Goal: Complete application form

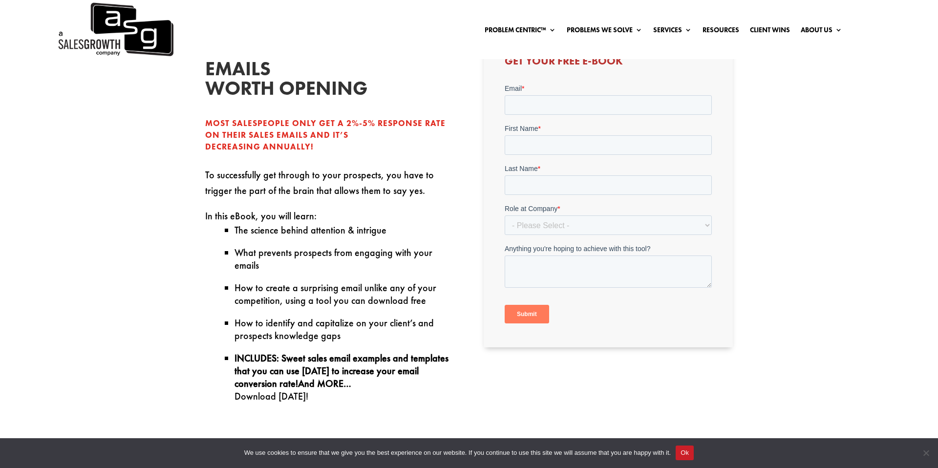
scroll to position [342, 0]
click at [545, 103] on input "Email *" at bounding box center [607, 104] width 207 height 20
click at [553, 132] on label "First Name *" at bounding box center [607, 127] width 207 height 10
click at [553, 140] on input "First Name *" at bounding box center [607, 144] width 207 height 20
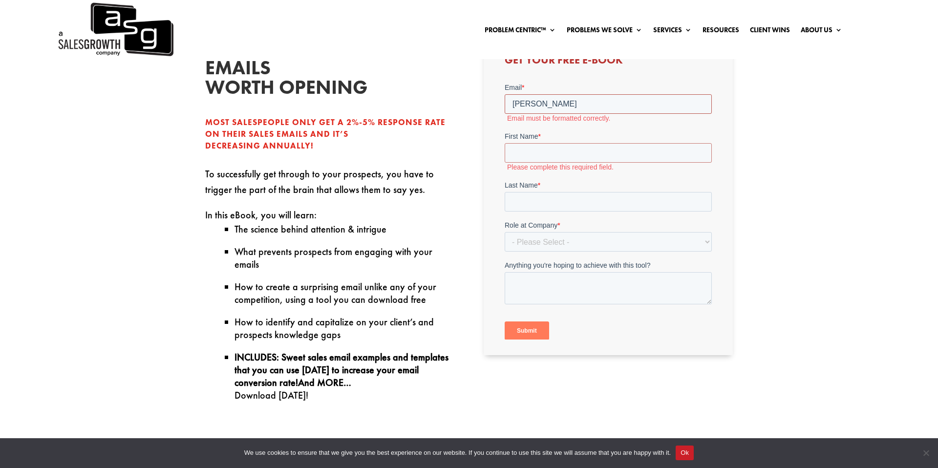
click at [544, 110] on input "[PERSON_NAME]" at bounding box center [607, 104] width 207 height 20
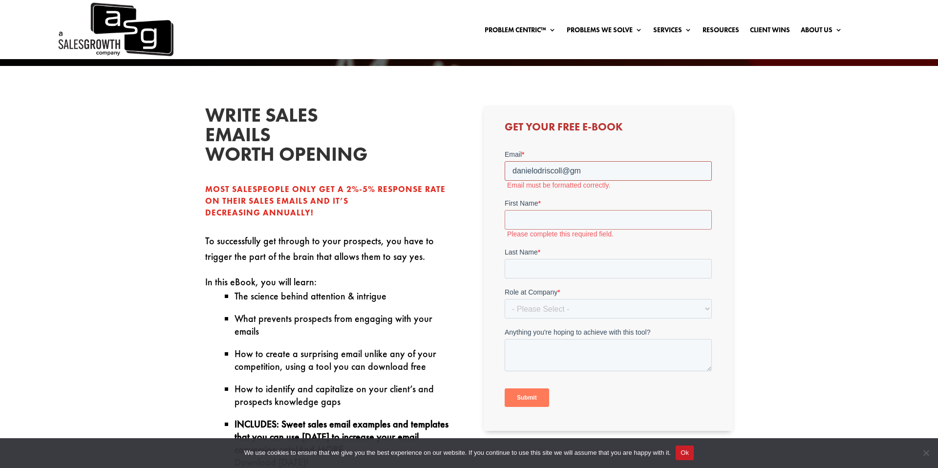
scroll to position [212, 0]
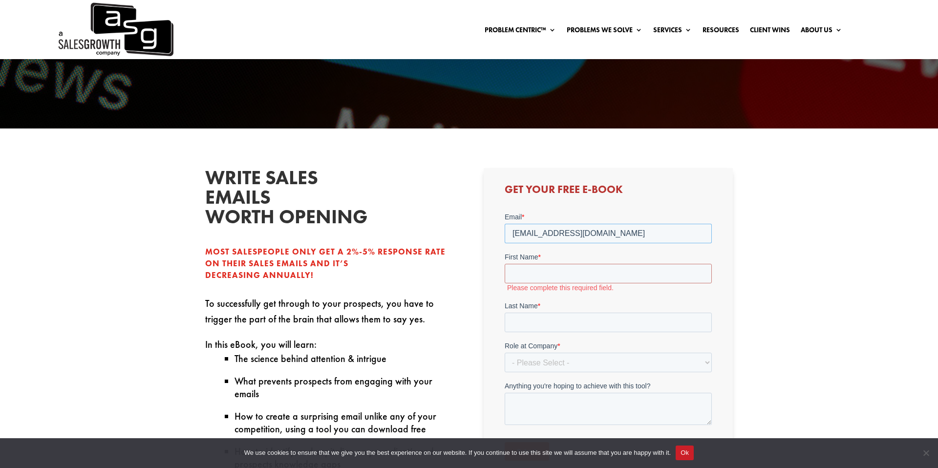
type input "[EMAIL_ADDRESS][DOMAIN_NAME]"
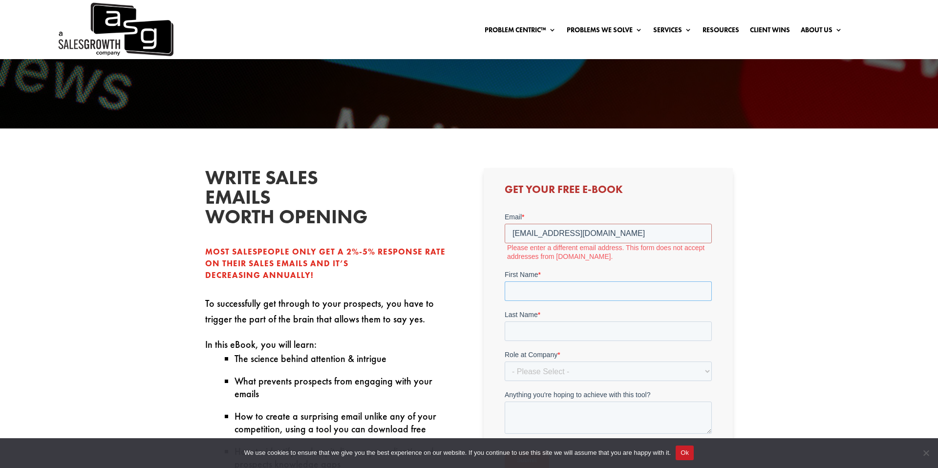
click at [583, 278] on div "First Name *" at bounding box center [607, 284] width 207 height 31
type input "[PERSON_NAME]"
drag, startPoint x: 610, startPoint y: 236, endPoint x: 571, endPoint y: 236, distance: 39.6
click at [571, 236] on input "[EMAIL_ADDRESS][DOMAIN_NAME]" at bounding box center [607, 233] width 207 height 20
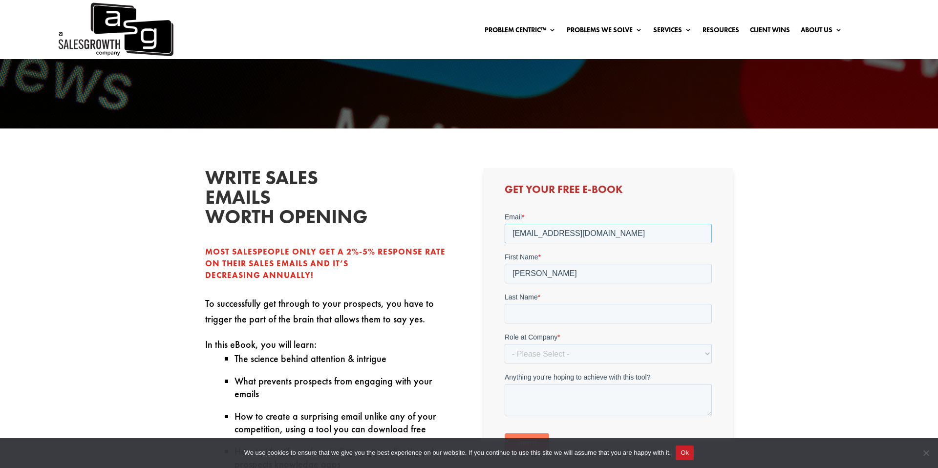
type input "[EMAIL_ADDRESS][DOMAIN_NAME]"
click at [542, 284] on form "Email * [EMAIL_ADDRESS][DOMAIN_NAME] First Name * [PERSON_NAME] Last Name * Rol…" at bounding box center [607, 336] width 207 height 248
click at [542, 278] on input "[PERSON_NAME]" at bounding box center [607, 273] width 207 height 20
click at [519, 314] on input "Last Name *" at bounding box center [607, 313] width 207 height 20
type input "[PERSON_NAME]"
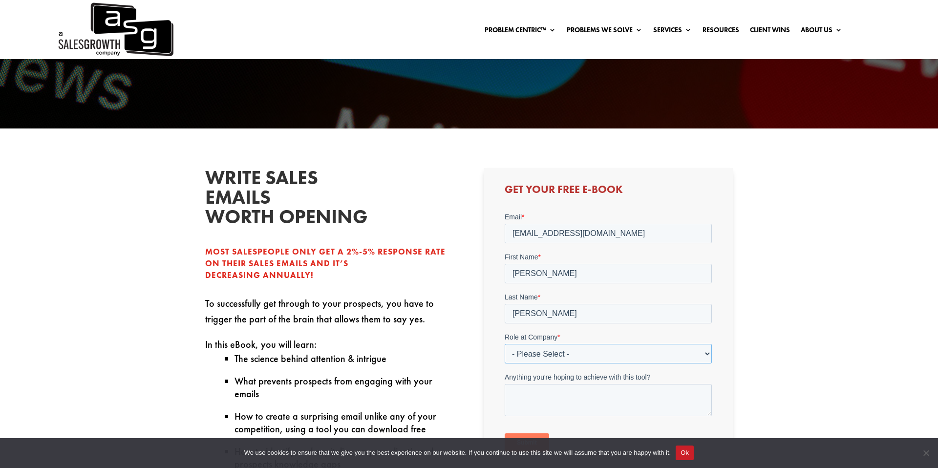
click at [535, 353] on select "- Please Select - C-Level (CRO, CSO, etc) Senior Leadership (VP of Sales, VP of…" at bounding box center [607, 353] width 207 height 20
select select "Other"
click at [504, 343] on select "- Please Select - C-Level (CRO, CSO, etc) Senior Leadership (VP of Sales, VP of…" at bounding box center [607, 353] width 207 height 20
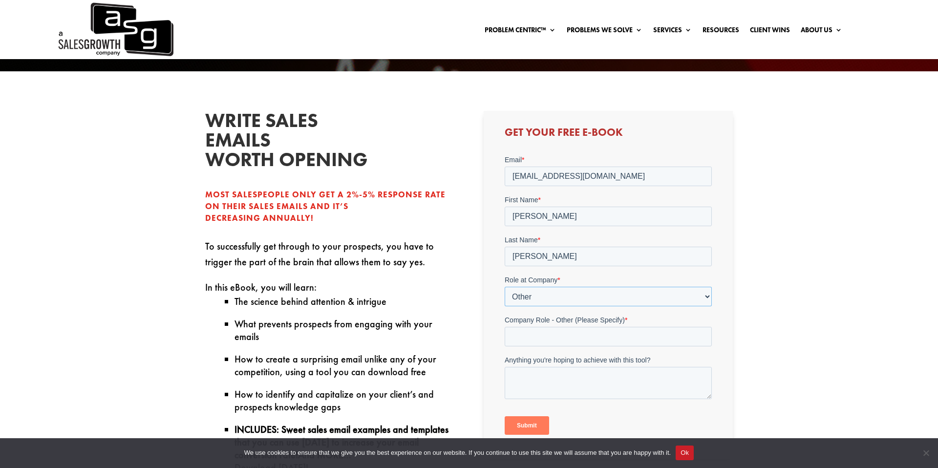
scroll to position [276, 0]
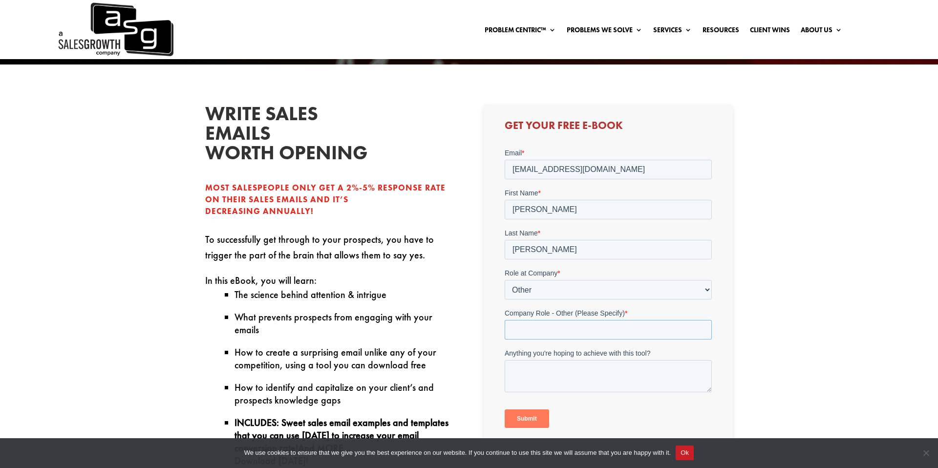
click at [611, 323] on input "Company Role - Other (Please Specify) *" at bounding box center [607, 330] width 207 height 20
type input "AE"
click at [754, 313] on div "write sales emails worth opening Most salespeople only get a 2%-5% response rat…" at bounding box center [469, 417] width 938 height 706
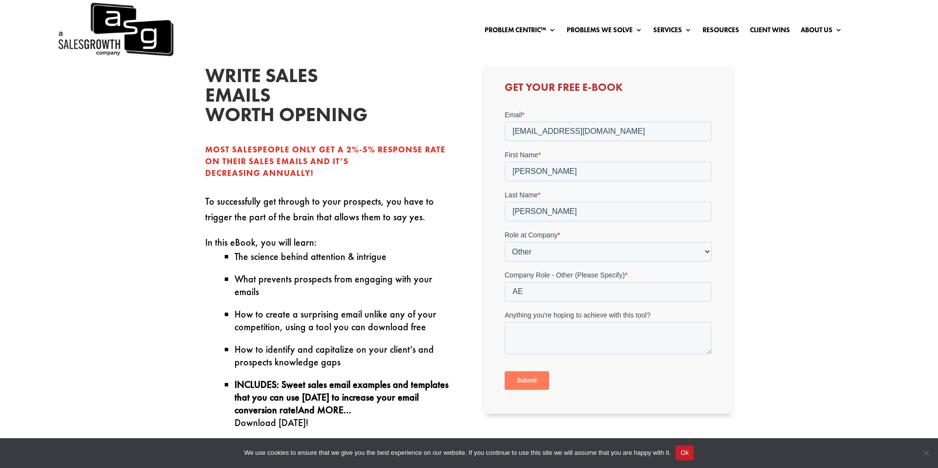
scroll to position [320, 0]
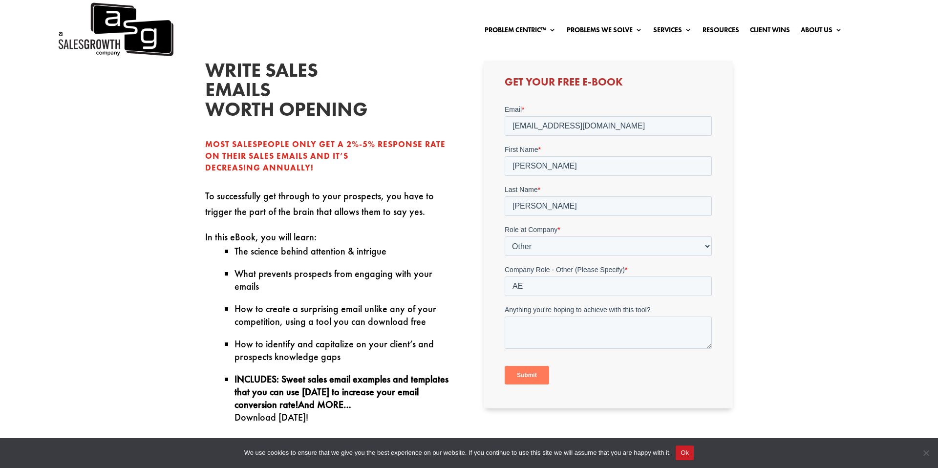
click at [536, 371] on input "Submit" at bounding box center [526, 374] width 44 height 19
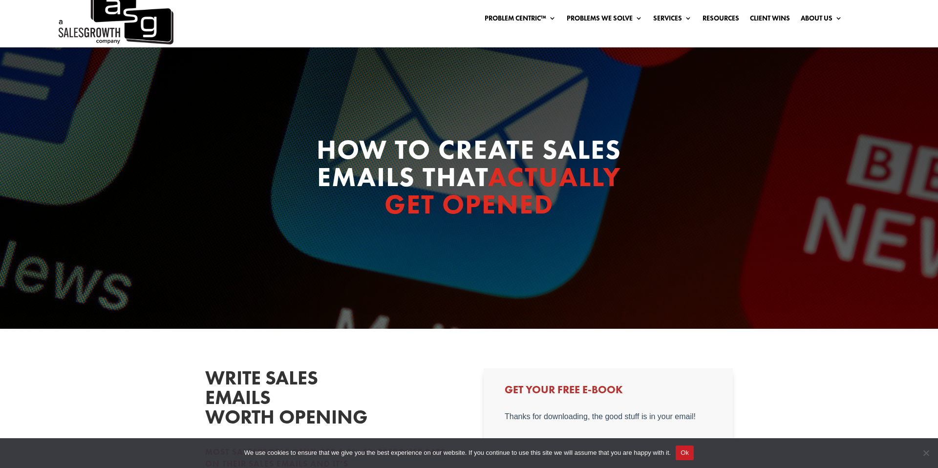
scroll to position [0, 0]
